Goal: Obtain resource: Download file/media

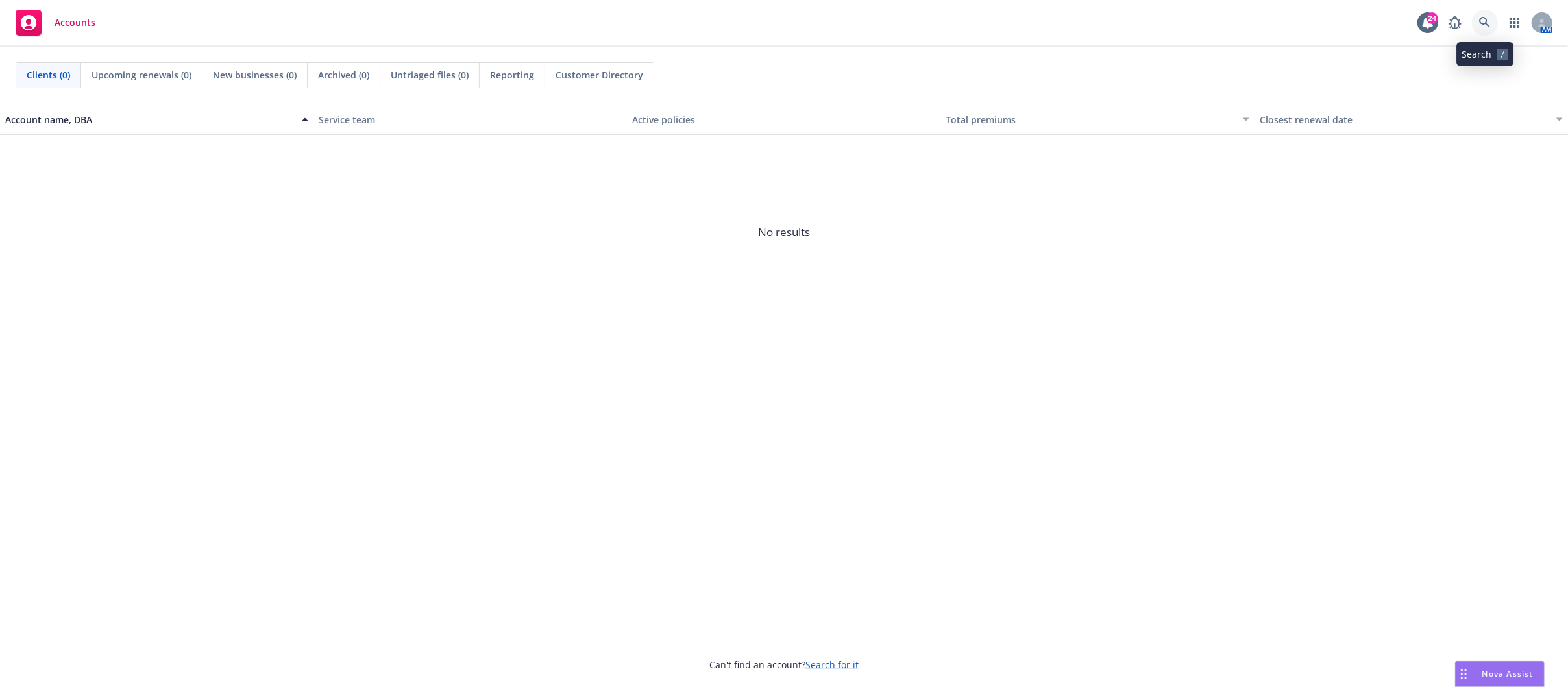
click at [1479, 15] on link at bounding box center [1485, 22] width 26 height 26
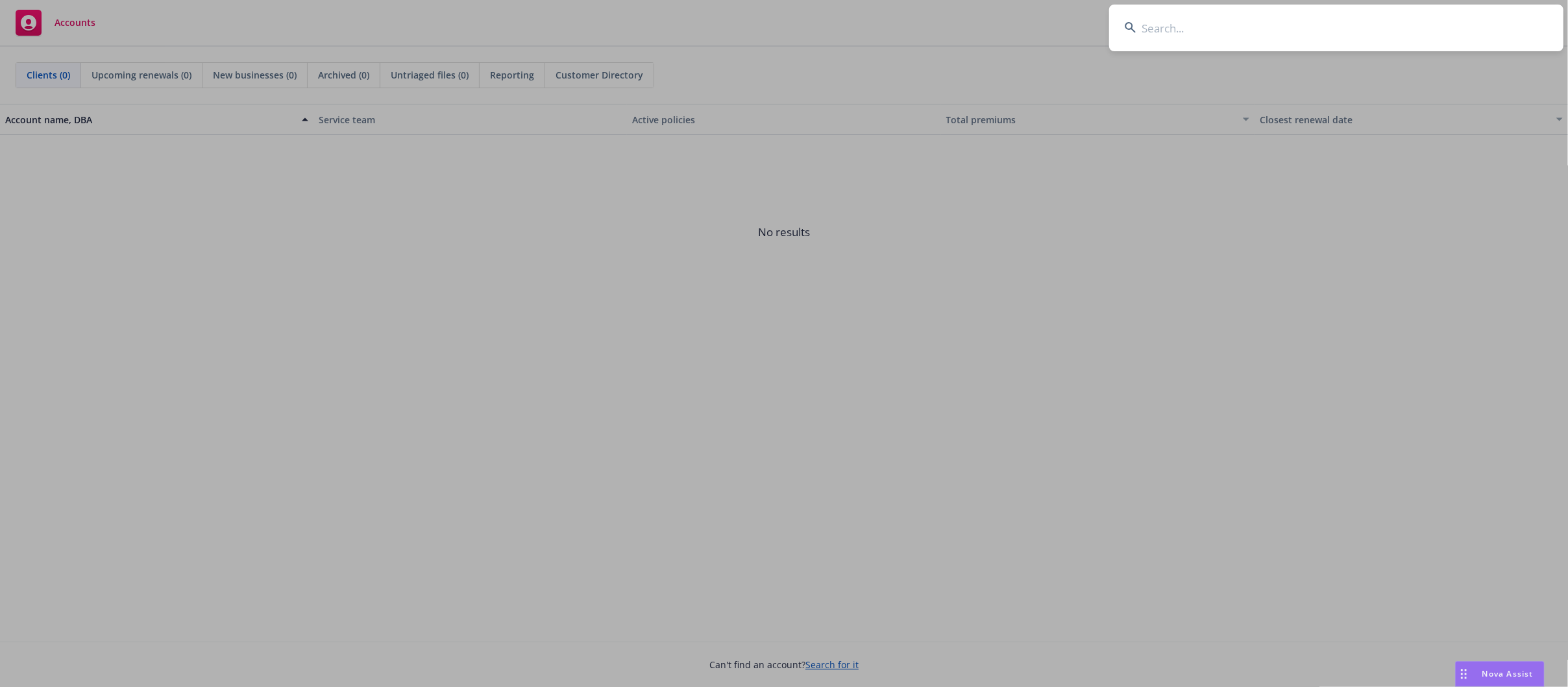
click at [1154, 16] on input at bounding box center [1336, 28] width 455 height 47
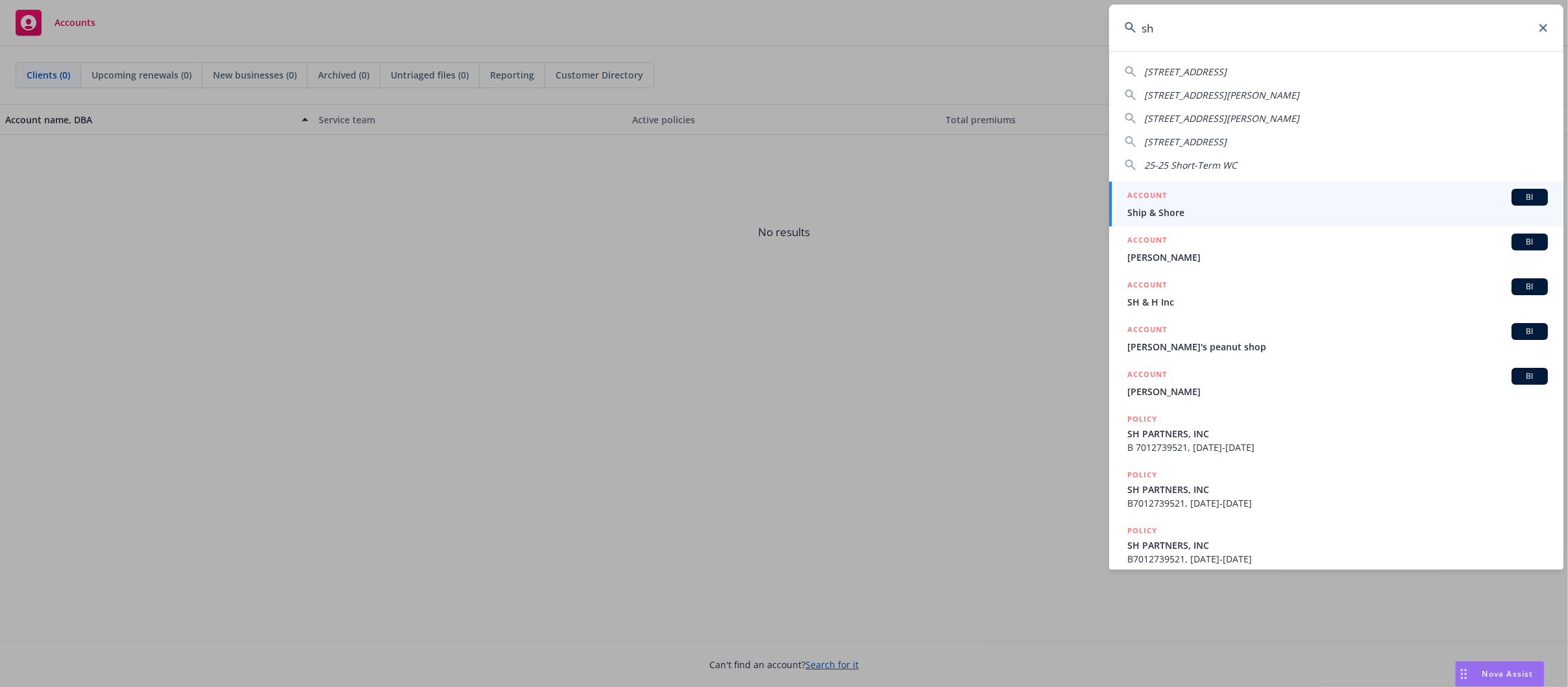
type input "s"
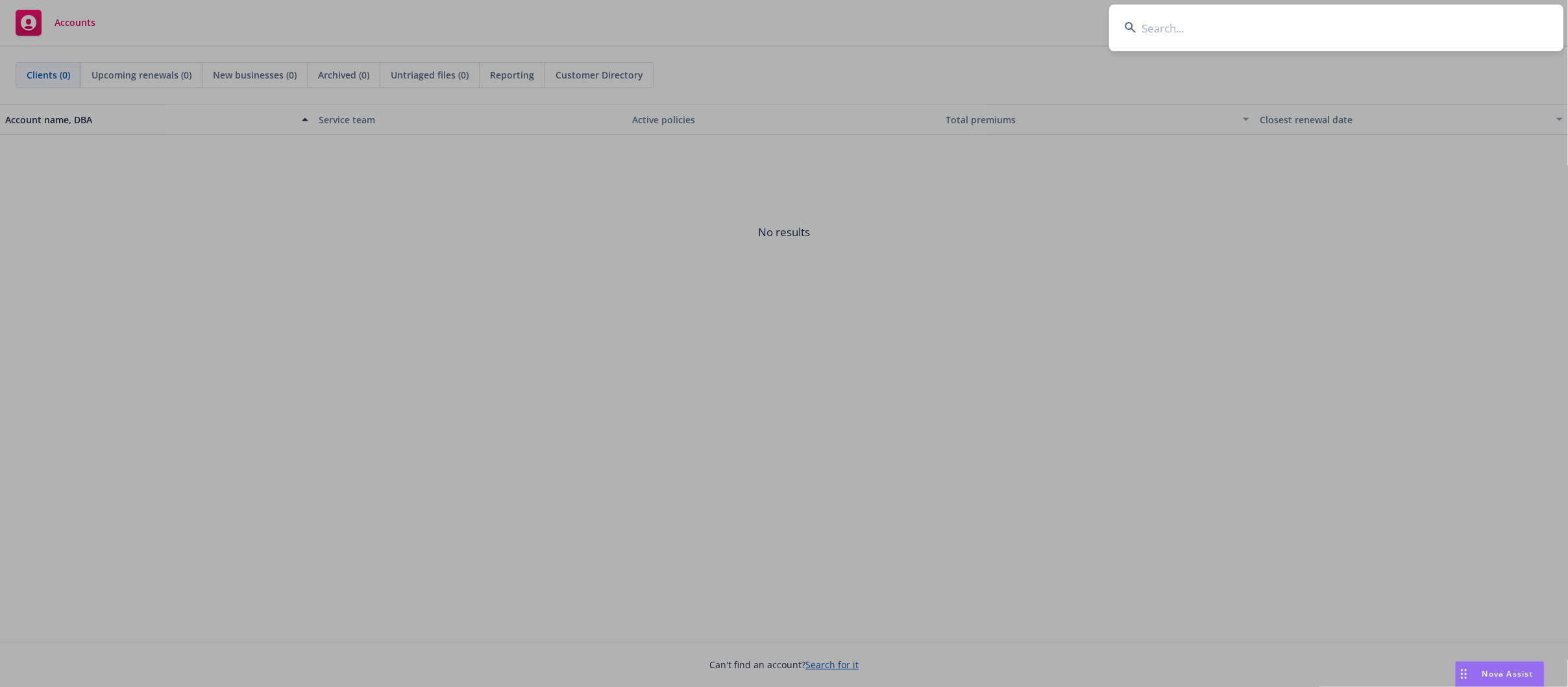
type input "s"
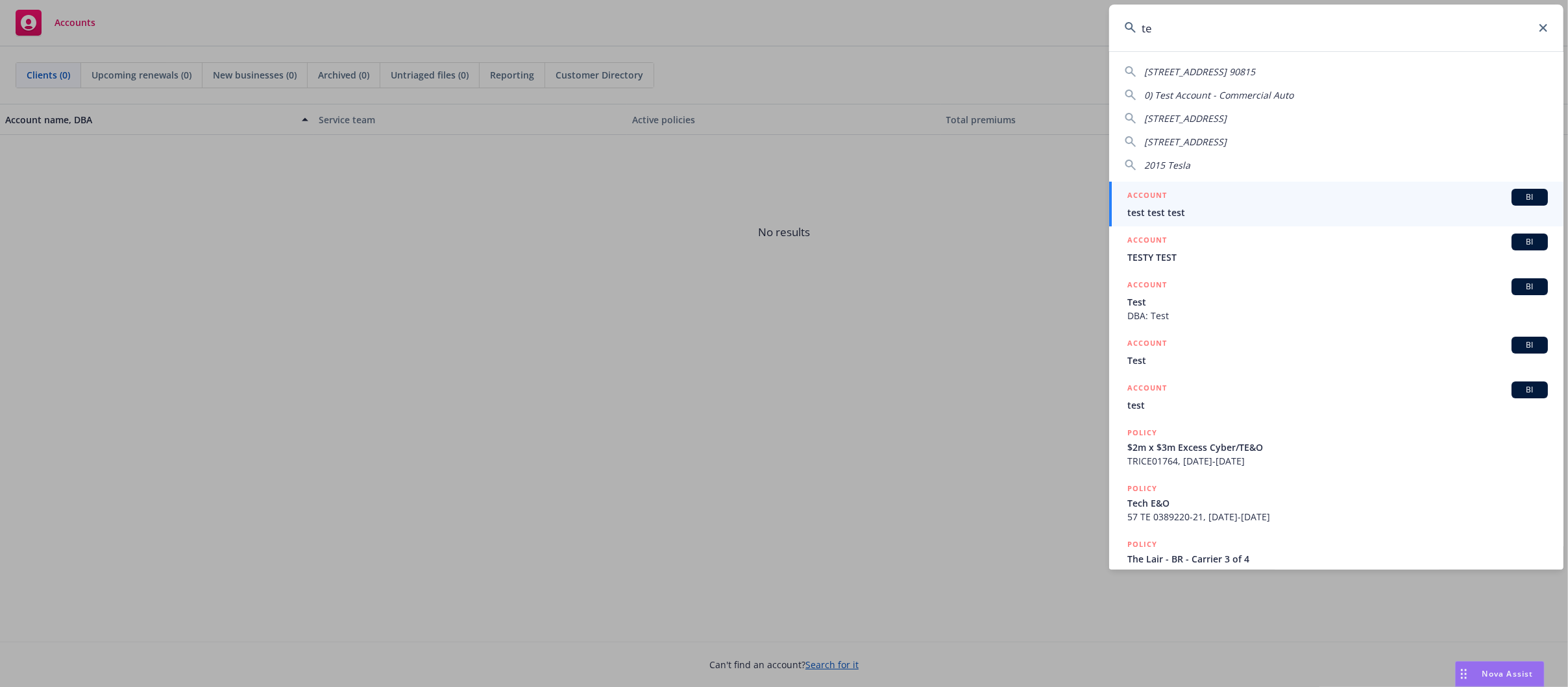
type input "t"
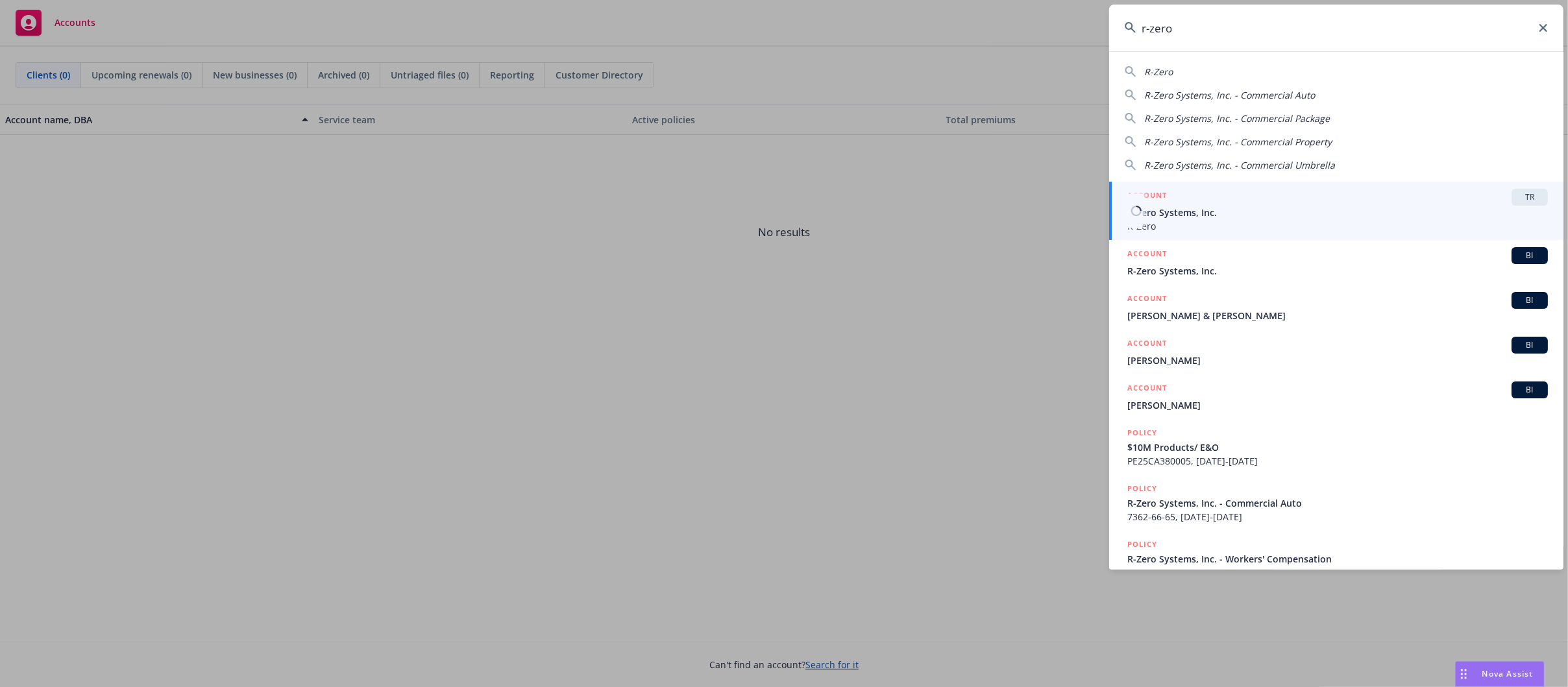
type input "r-zero"
click at [1321, 207] on span "R-Zero Systems, Inc." at bounding box center [1337, 212] width 420 height 14
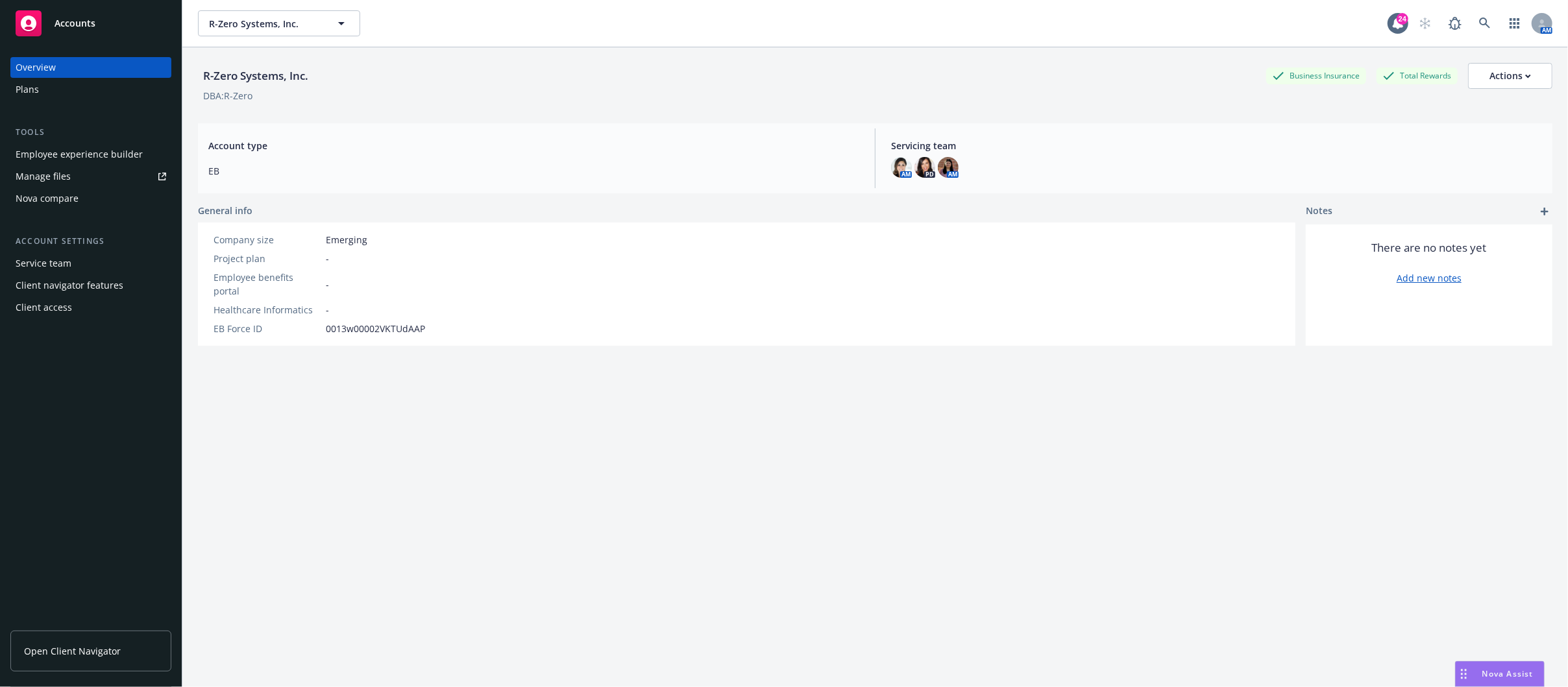
click at [76, 151] on div "Employee experience builder" at bounding box center [79, 154] width 127 height 21
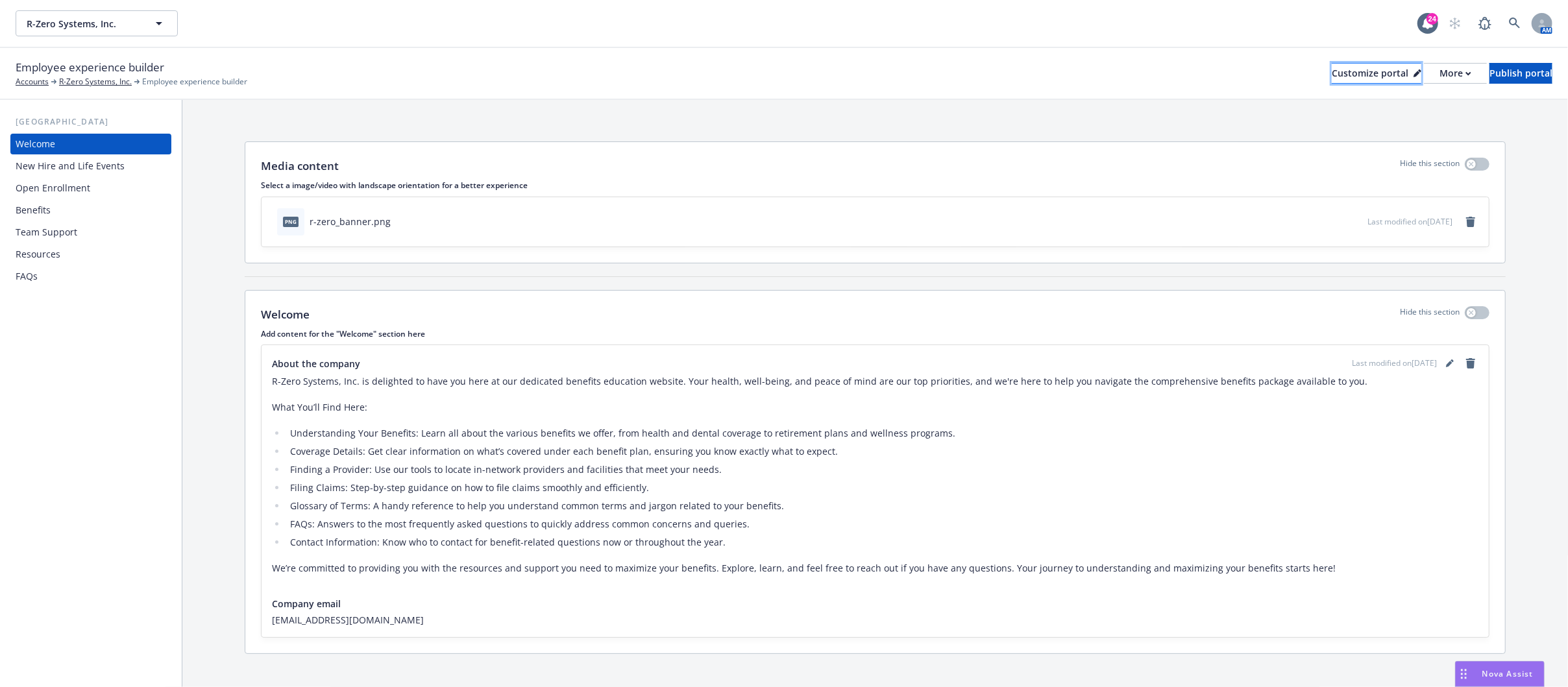
click at [1369, 76] on button "Customize portal" at bounding box center [1376, 73] width 90 height 21
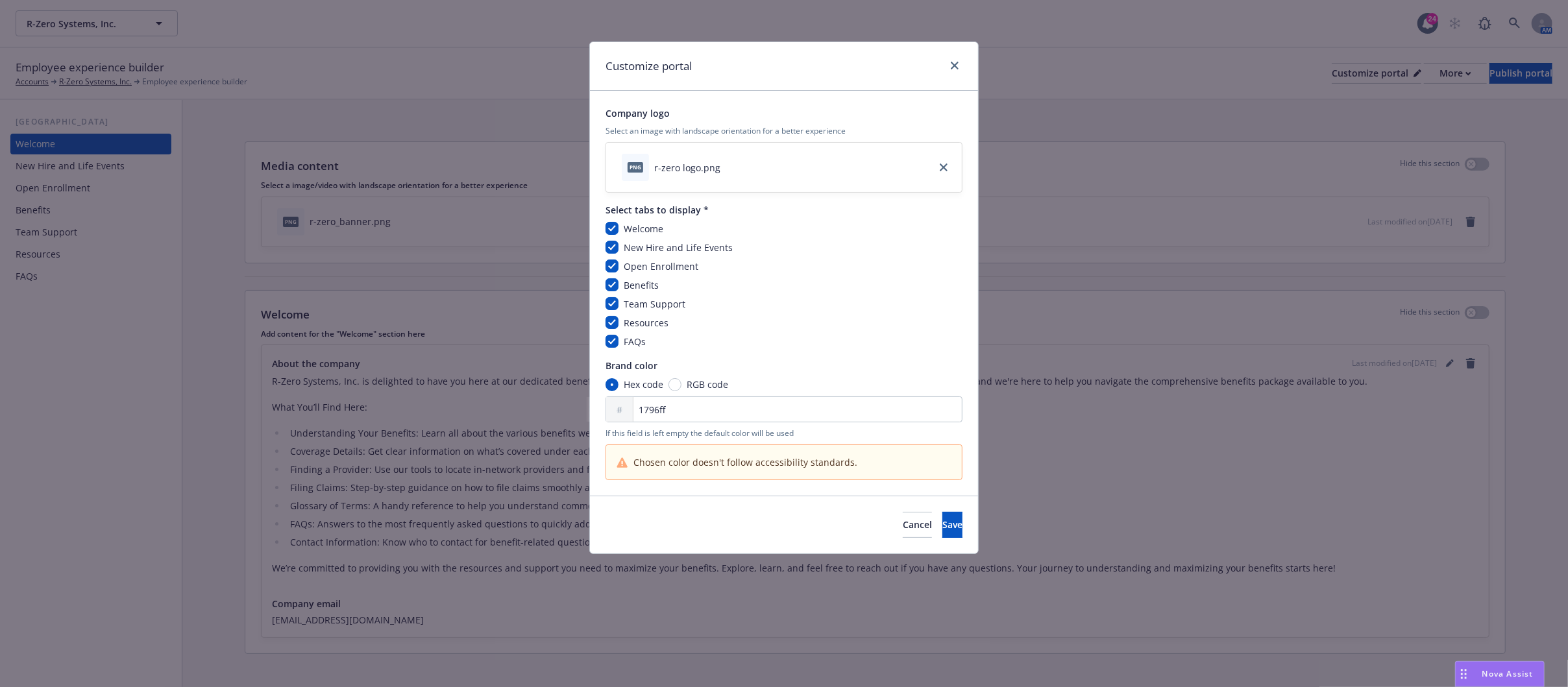
click at [934, 65] on div "Customize portal" at bounding box center [784, 66] width 388 height 49
click at [945, 63] on div at bounding box center [952, 66] width 21 height 17
click at [954, 63] on icon "close" at bounding box center [954, 65] width 7 height 7
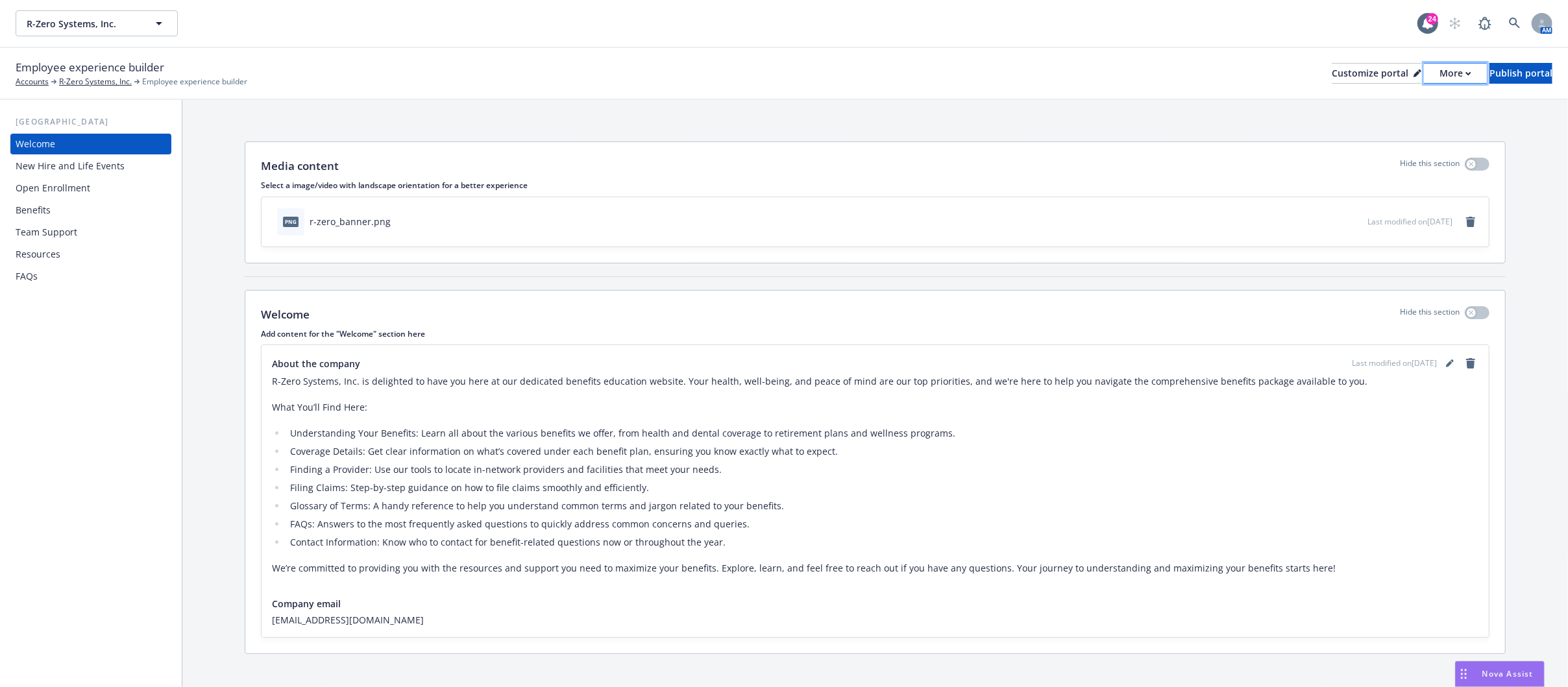
click at [1423, 77] on button "More" at bounding box center [1454, 73] width 63 height 21
click at [1369, 134] on link "Copy portal link" at bounding box center [1385, 129] width 119 height 26
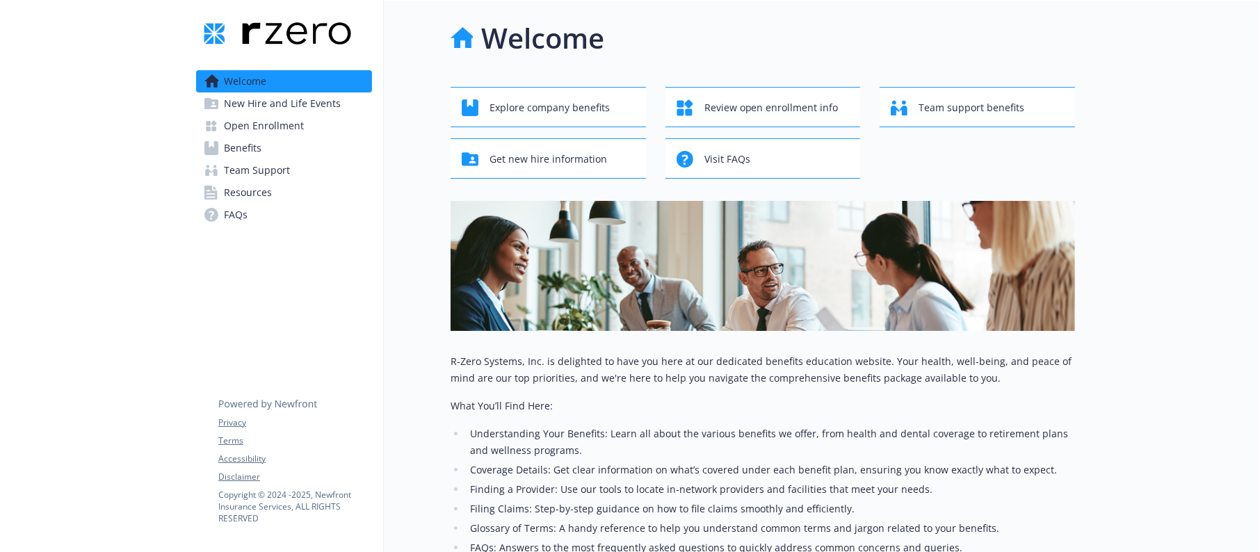
click at [250, 202] on span "Resources" at bounding box center [248, 192] width 48 height 22
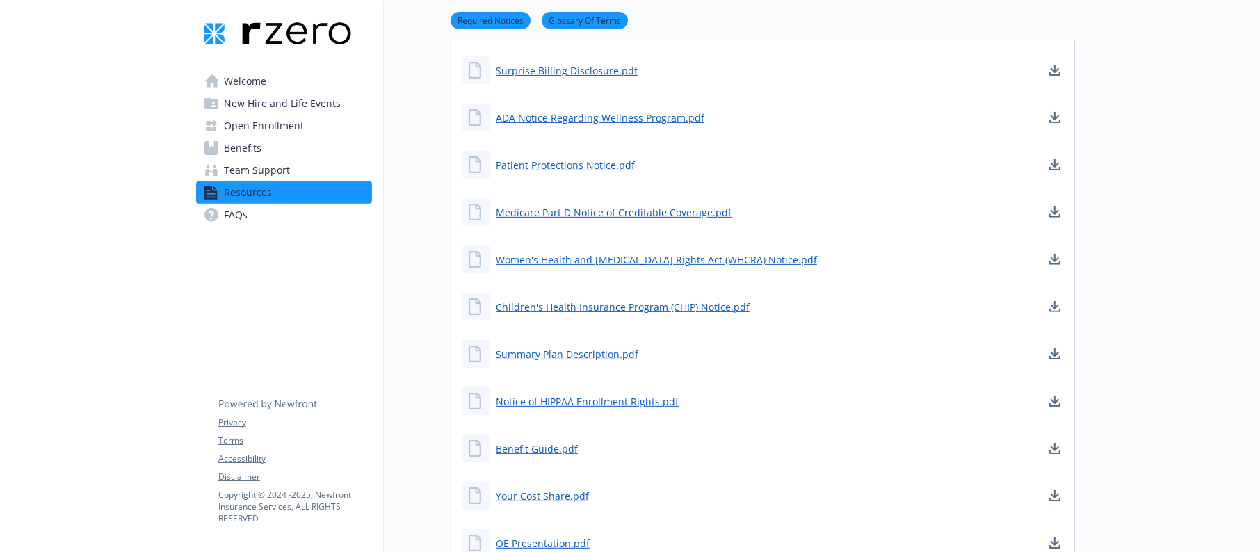
scroll to position [521, 0]
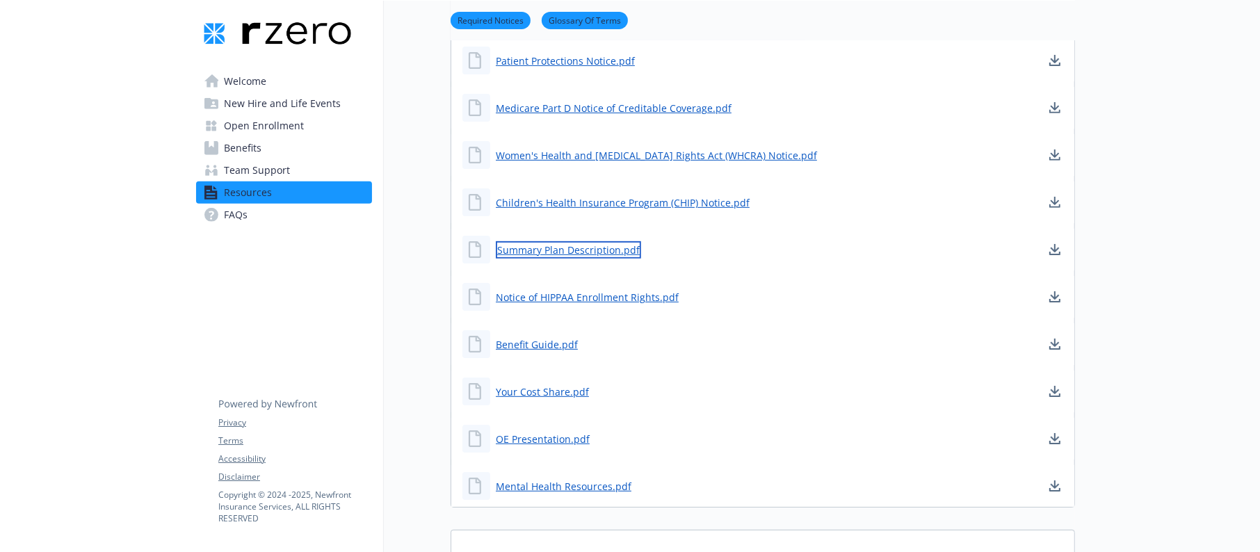
click at [525, 247] on link "Summary Plan Description.pdf" at bounding box center [568, 249] width 145 height 17
click at [580, 250] on link "Summary Plan Description.pdf" at bounding box center [568, 249] width 145 height 17
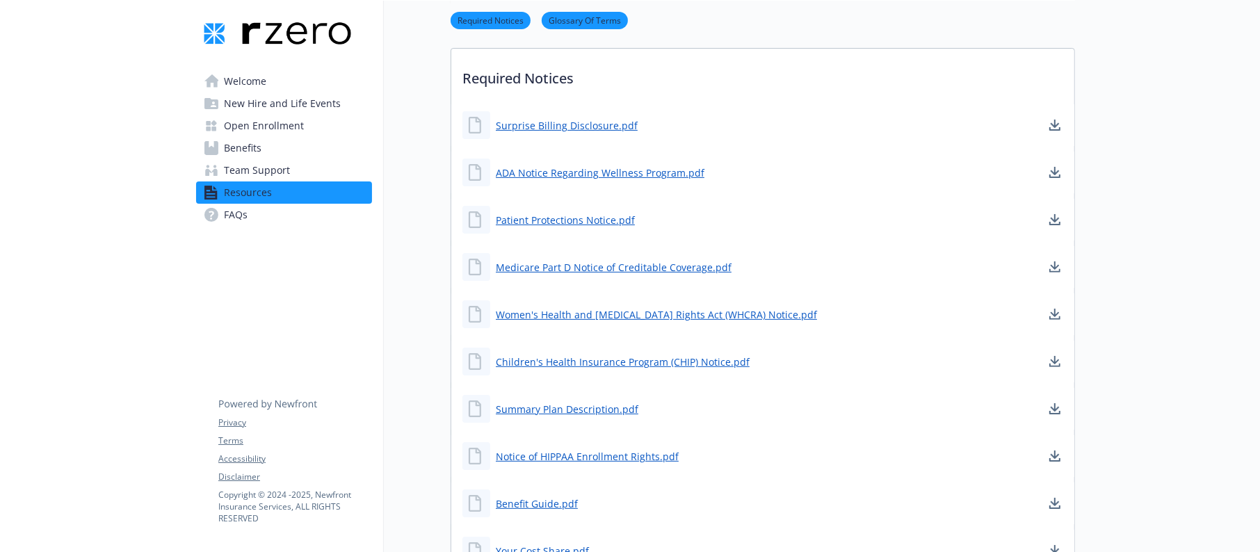
scroll to position [521, 0]
